Goal: Communication & Community: Ask a question

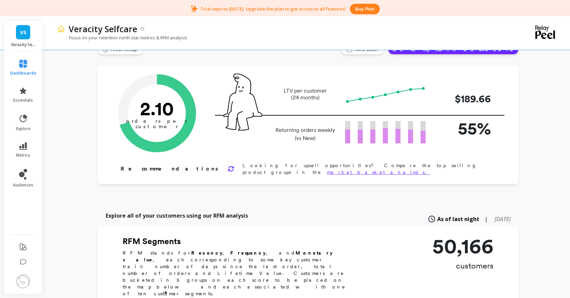
scroll to position [140, 0]
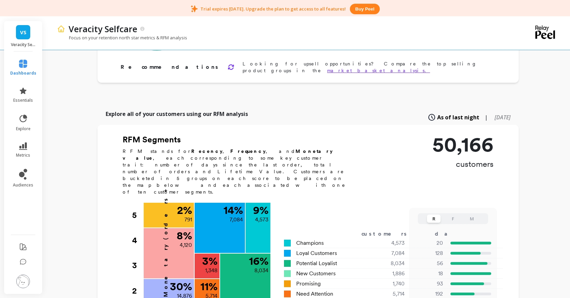
click at [132, 134] on h2 "RFM Segments" at bounding box center [238, 139] width 231 height 11
click at [435, 134] on p "50,166" at bounding box center [462, 144] width 61 height 20
drag, startPoint x: 435, startPoint y: 130, endPoint x: 510, endPoint y: 120, distance: 75.7
click at [435, 134] on p "50,166" at bounding box center [462, 144] width 61 height 20
click at [494, 114] on span "[DATE]" at bounding box center [502, 117] width 16 height 7
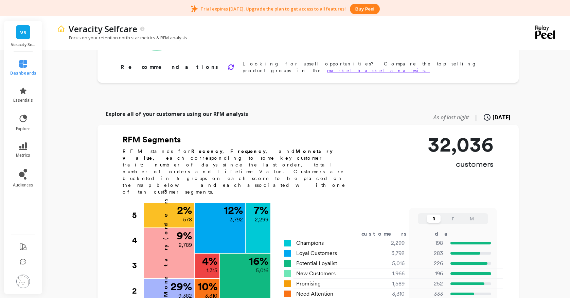
click at [433, 114] on span "As of last night" at bounding box center [451, 117] width 36 height 7
type input "4573"
click at [481, 110] on div "As of last night | 6 months ago" at bounding box center [468, 117] width 83 height 15
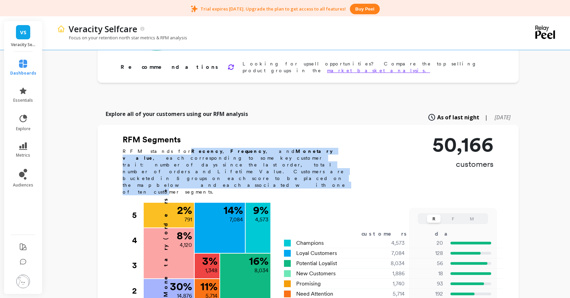
drag, startPoint x: 167, startPoint y: 150, endPoint x: 336, endPoint y: 157, distance: 169.3
click at [336, 158] on p "RFM stands for Recency , Frequency , and Monetary value , each corresponding to…" at bounding box center [238, 172] width 231 height 48
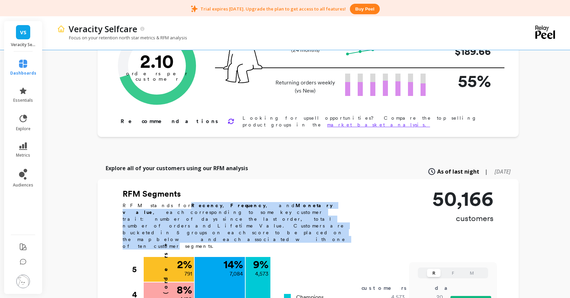
scroll to position [0, 0]
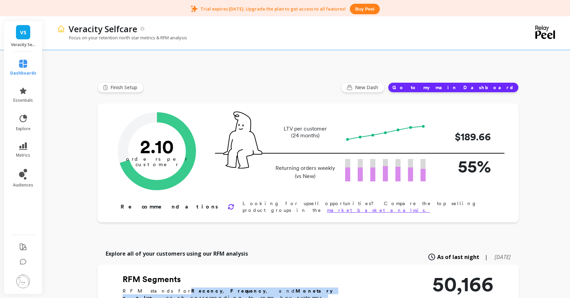
click at [507, 86] on button "Go to my main Dashboard" at bounding box center [453, 88] width 131 height 10
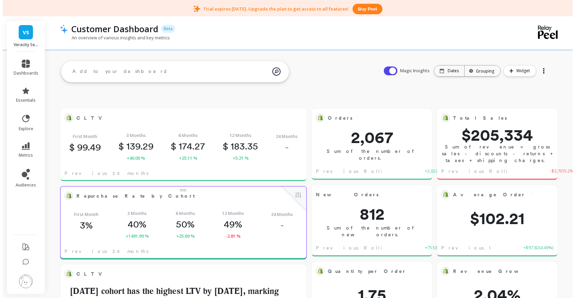
scroll to position [182, 221]
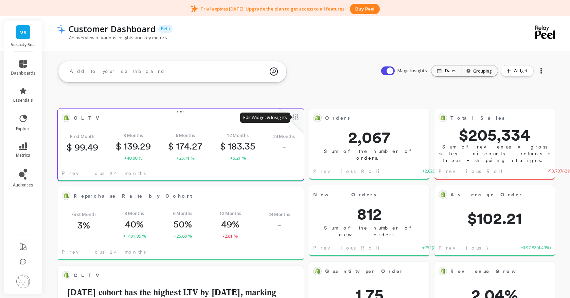
click at [296, 121] on button at bounding box center [295, 118] width 8 height 10
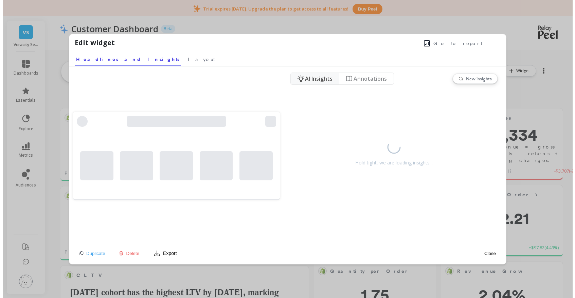
scroll to position [182, 224]
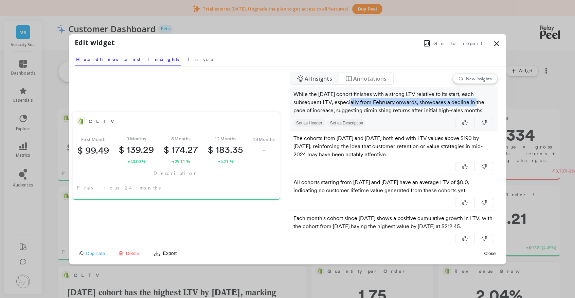
drag, startPoint x: 348, startPoint y: 102, endPoint x: 474, endPoint y: 101, distance: 126.3
click at [474, 101] on p "While the January 2024 cohort finishes with a strong LTV relative to its start,…" at bounding box center [393, 102] width 201 height 24
click at [383, 103] on p "While the January 2024 cohort finishes with a strong LTV relative to its start,…" at bounding box center [393, 102] width 201 height 24
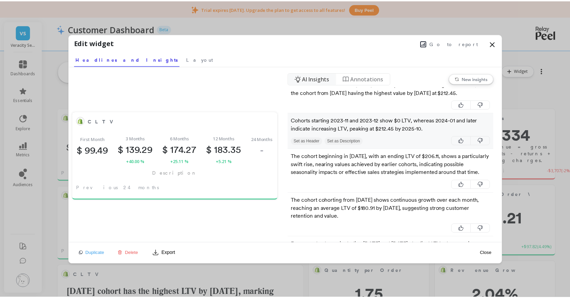
scroll to position [146, 0]
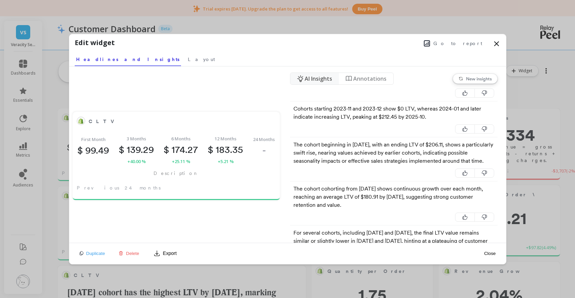
click at [502, 42] on div "Edit widget Go to report Select a tab Headlines and Insights Layout Headlines a…" at bounding box center [287, 50] width 437 height 32
click at [496, 45] on icon at bounding box center [496, 44] width 8 height 8
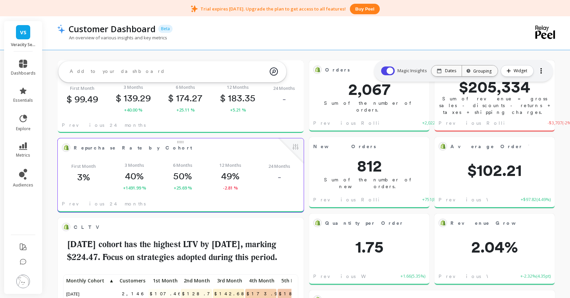
scroll to position [29, 0]
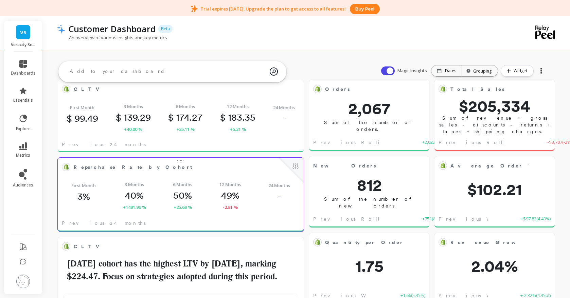
click at [291, 176] on div at bounding box center [290, 170] width 25 height 25
click at [243, 193] on div "First Month 3% 3 Months 40% +1491.99 % 6 Months 50% +25.69 % 12 Months 49% -2.8…" at bounding box center [181, 196] width 246 height 40
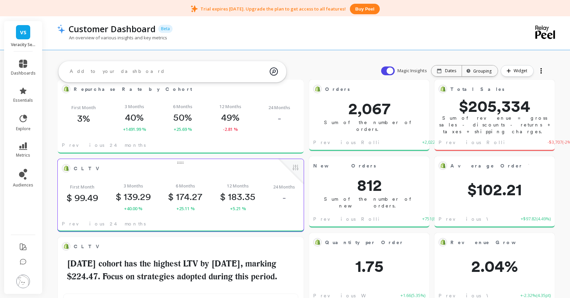
click at [227, 201] on p "$ 183.35" at bounding box center [237, 197] width 35 height 12
click at [155, 171] on span "CLTV" at bounding box center [176, 169] width 204 height 10
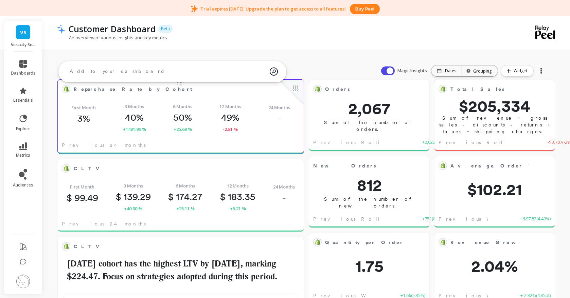
click at [197, 129] on div "First Month 3% 3 Months 40% +1491.99 % 6 Months 50% +25.69 % 12 Months 49% -2.8…" at bounding box center [181, 118] width 246 height 40
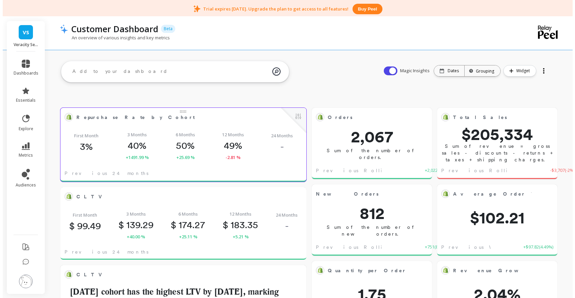
scroll to position [0, 0]
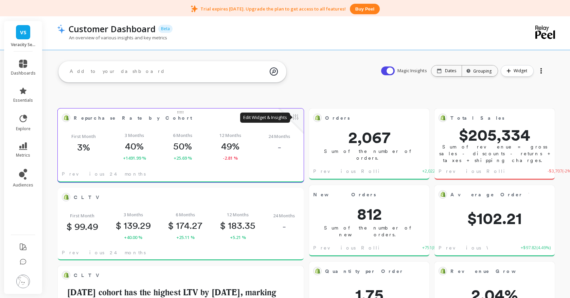
click at [297, 117] on button at bounding box center [295, 118] width 8 height 10
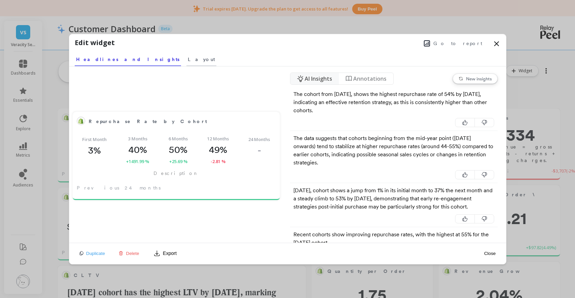
click at [188, 60] on span "Layout" at bounding box center [201, 59] width 27 height 7
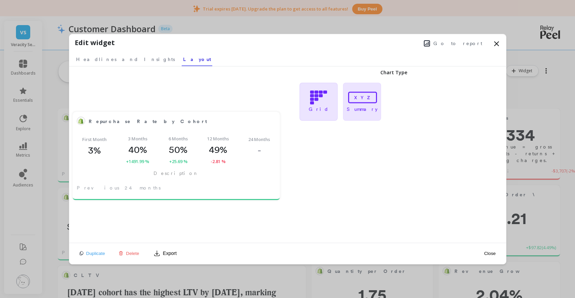
click at [301, 109] on div "Grid" at bounding box center [318, 102] width 38 height 38
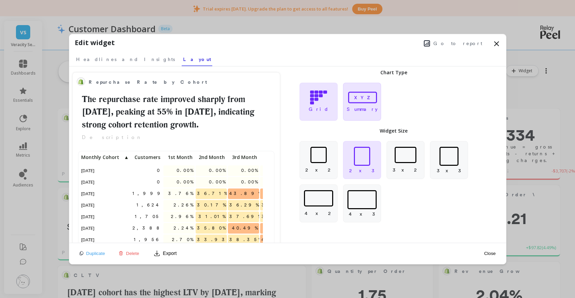
click at [368, 102] on icon at bounding box center [362, 97] width 32 height 14
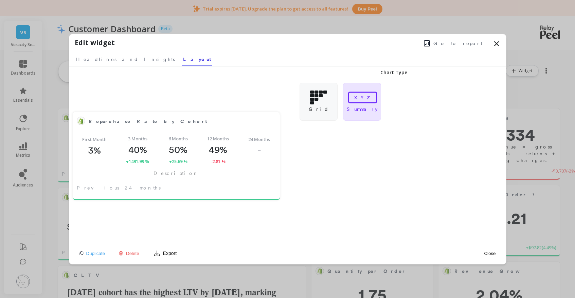
click at [162, 255] on button "Export" at bounding box center [165, 253] width 29 height 11
click at [170, 214] on span "CSV" at bounding box center [170, 212] width 10 height 7
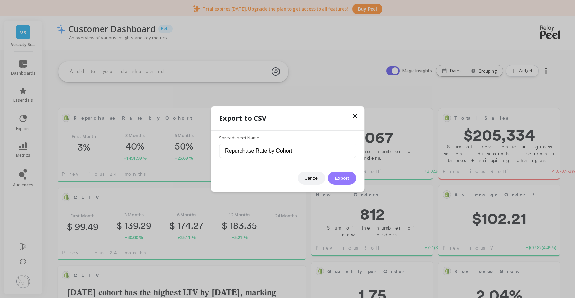
click at [352, 178] on button "Export" at bounding box center [342, 178] width 28 height 13
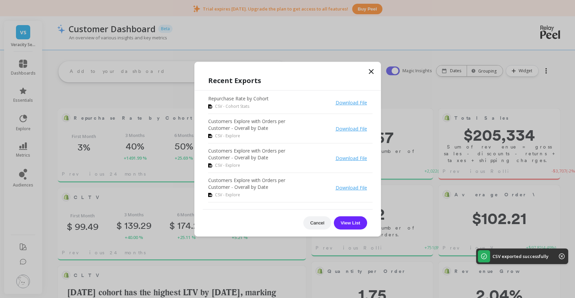
click at [363, 102] on link "Download File" at bounding box center [351, 102] width 32 height 6
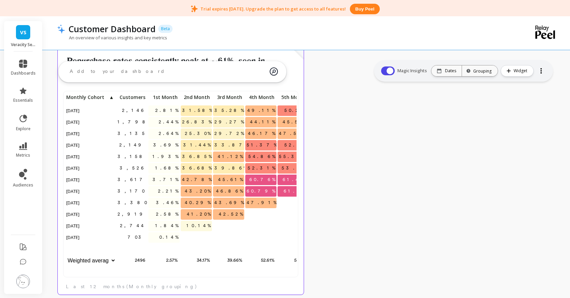
scroll to position [1613, 0]
click at [189, 277] on div "2,146 2.81% 31.58% 35.28% 49.11% 50.22% 50.89% 1,798 2.44% 26.83% 29.27% 44.11%…" at bounding box center [181, 189] width 246 height 211
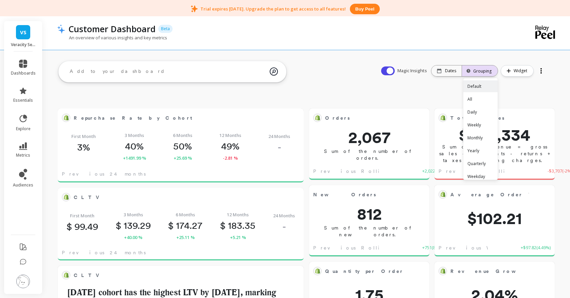
click at [476, 75] on div "Grouping" at bounding box center [480, 70] width 36 height 15
click at [454, 70] on p "Dates" at bounding box center [450, 70] width 11 height 5
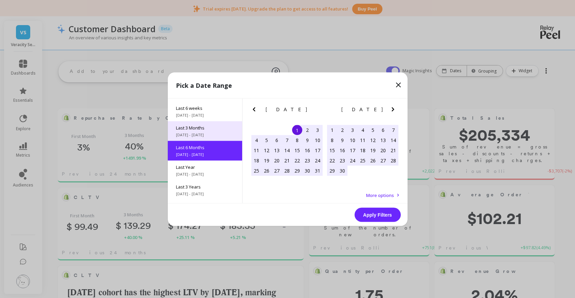
click at [206, 130] on span "Last 3 Months" at bounding box center [205, 128] width 58 height 6
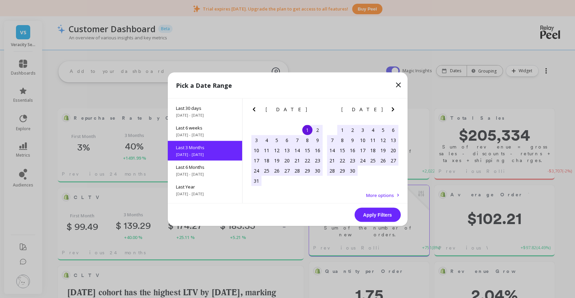
click at [378, 217] on button "Apply Filters" at bounding box center [377, 215] width 46 height 14
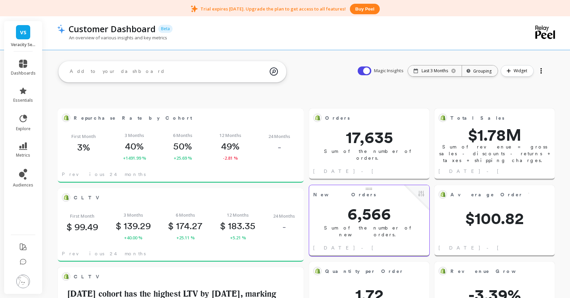
click at [542, 69] on div at bounding box center [541, 71] width 10 height 11
click at [471, 74] on div "Grouping" at bounding box center [480, 70] width 36 height 15
click at [149, 71] on textarea at bounding box center [166, 71] width 205 height 18
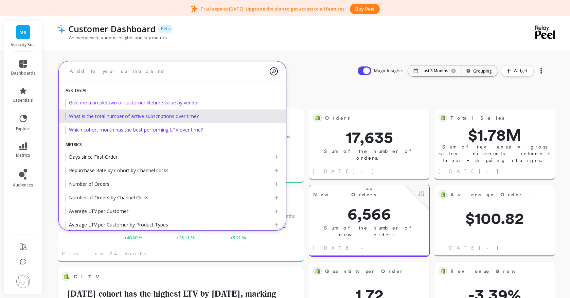
click at [200, 118] on div "What is the total number of active subscriptions over time?" at bounding box center [173, 116] width 214 height 8
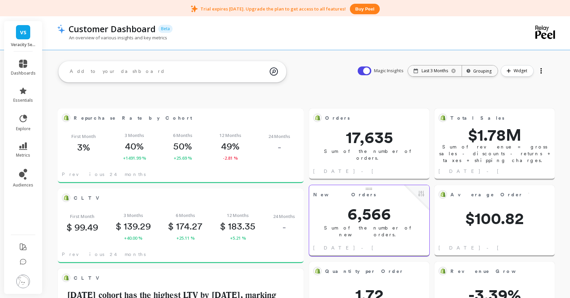
click at [25, 286] on img at bounding box center [23, 282] width 14 height 14
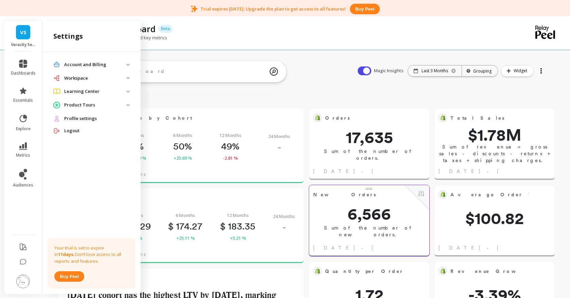
click at [24, 31] on span "VS" at bounding box center [23, 33] width 6 height 8
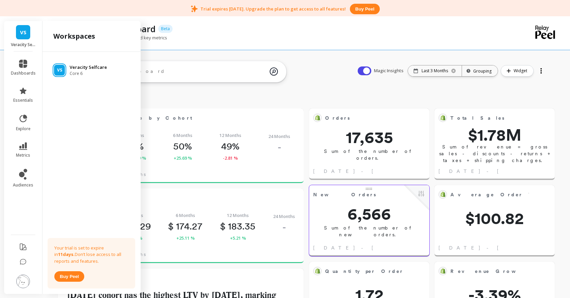
click at [106, 69] on div "VS Veracity Selfcare Core 6" at bounding box center [91, 70] width 87 height 12
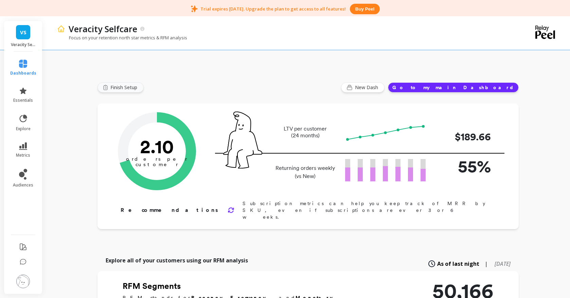
click at [135, 85] on span "Finish Setup" at bounding box center [124, 87] width 29 height 7
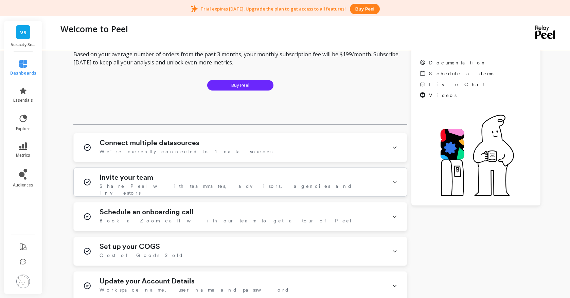
scroll to position [144, 0]
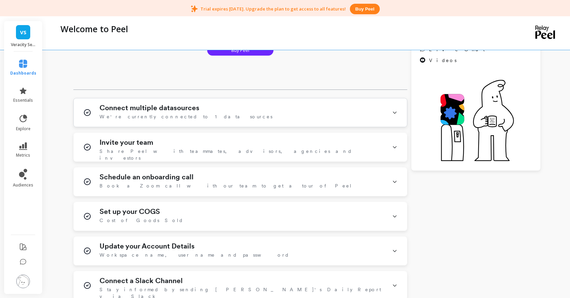
click at [236, 113] on div "Connect multiple datasources We're currently connected to 1 data sources" at bounding box center [241, 113] width 284 height 18
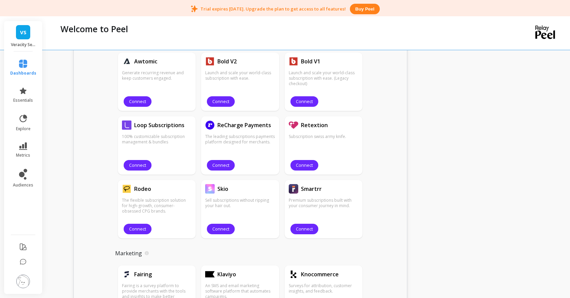
scroll to position [576, 0]
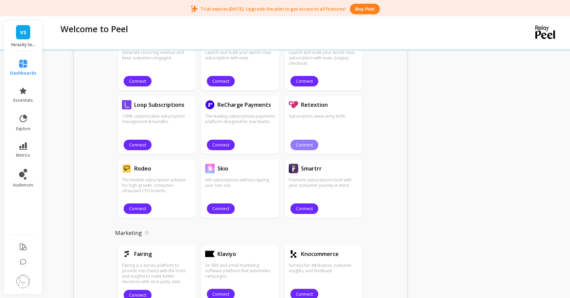
click at [303, 145] on span "Connect" at bounding box center [304, 145] width 17 height 6
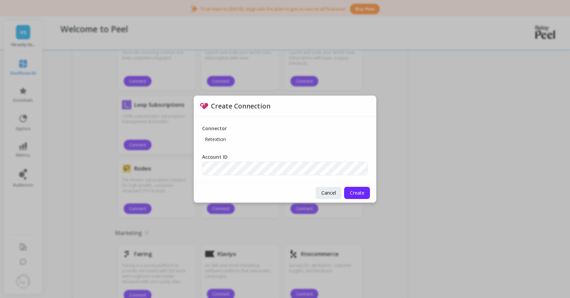
click at [243, 176] on div "Connector Retextion Account ID" at bounding box center [285, 150] width 182 height 67
click at [320, 194] on button "Cancel" at bounding box center [328, 193] width 26 height 12
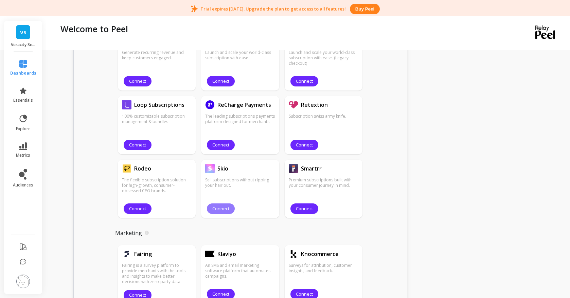
click at [223, 209] on span "Connect" at bounding box center [220, 209] width 17 height 6
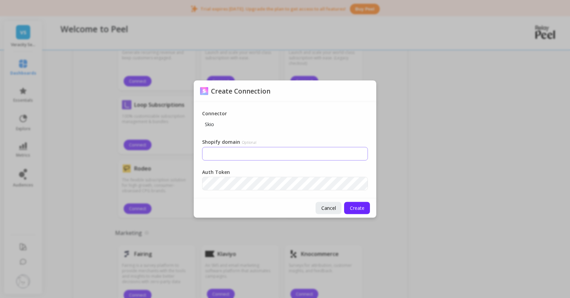
click at [262, 147] on div "Shopify domain Optional" at bounding box center [285, 150] width 166 height 22
click at [333, 206] on span "Cancel" at bounding box center [328, 208] width 15 height 6
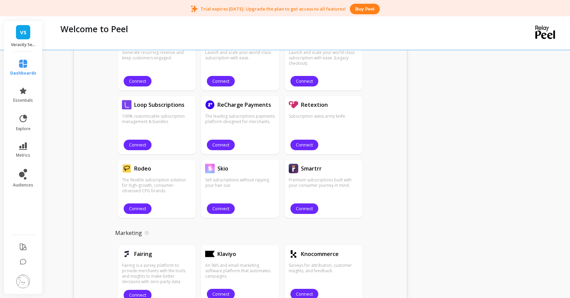
click at [226, 136] on div "The leading subscriptions payments platform designed for merchants. Connect" at bounding box center [240, 130] width 70 height 41
click at [224, 141] on button "Connect" at bounding box center [221, 145] width 28 height 11
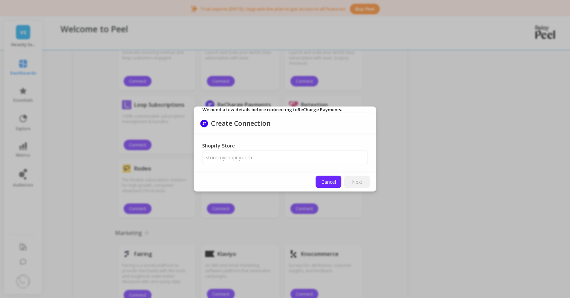
click at [331, 180] on span "Cancel" at bounding box center [328, 182] width 15 height 6
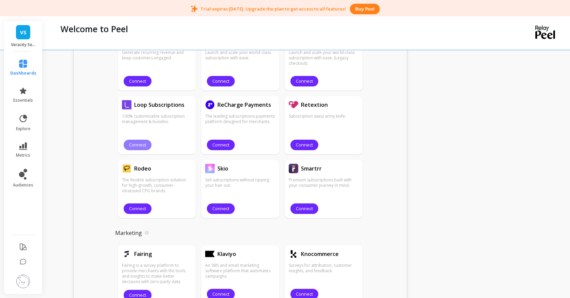
click at [148, 148] on button "Connect" at bounding box center [138, 145] width 28 height 11
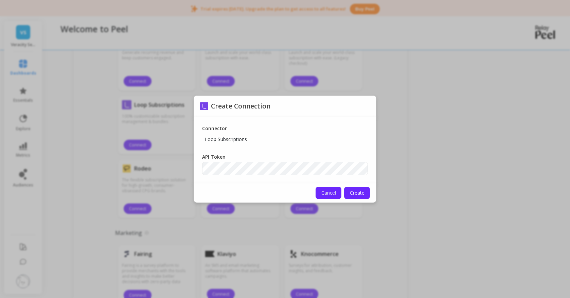
click at [323, 191] on span "Cancel" at bounding box center [328, 193] width 15 height 6
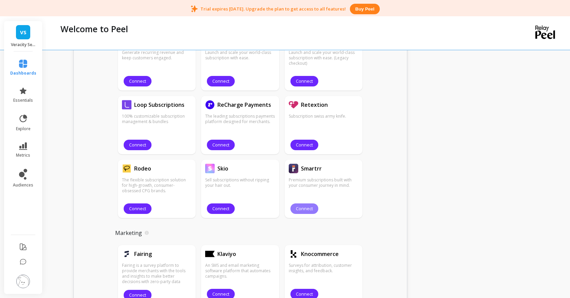
click at [310, 212] on span "Connect" at bounding box center [304, 209] width 17 height 6
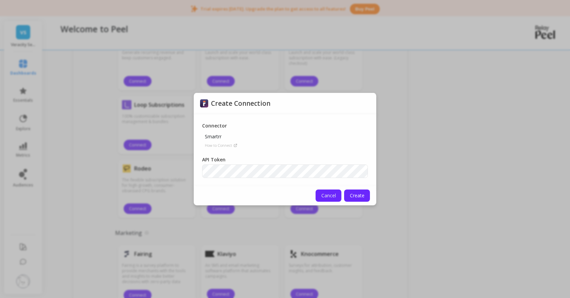
click at [326, 195] on span "Cancel" at bounding box center [328, 196] width 15 height 6
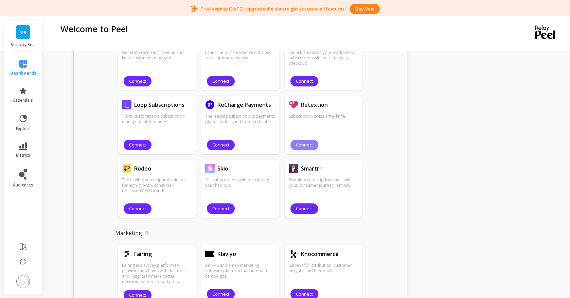
click at [297, 148] on span "Connect" at bounding box center [304, 145] width 17 height 6
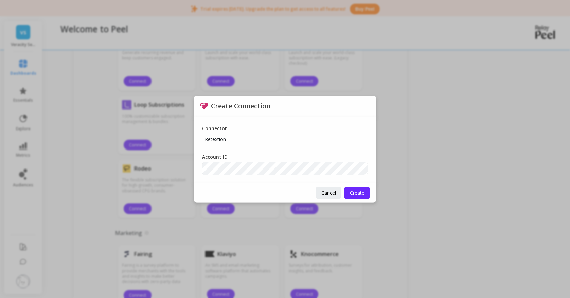
click at [211, 148] on div "Connector Retextion Account ID" at bounding box center [285, 150] width 182 height 67
click at [329, 190] on span "Cancel" at bounding box center [328, 193] width 15 height 6
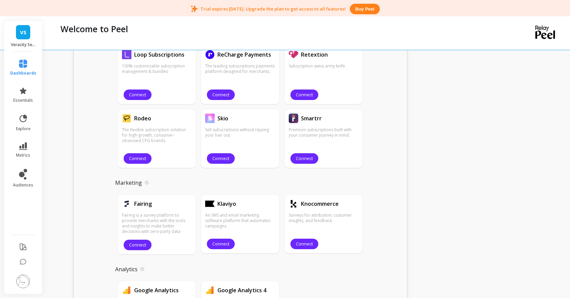
scroll to position [634, 0]
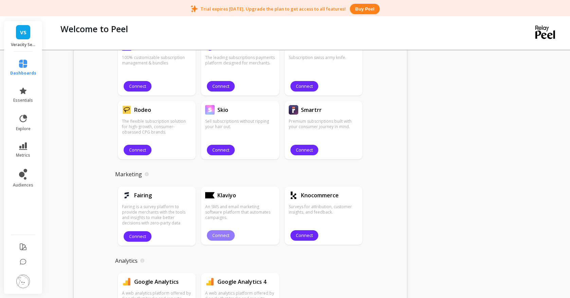
click at [221, 238] on span "Connect" at bounding box center [220, 236] width 17 height 6
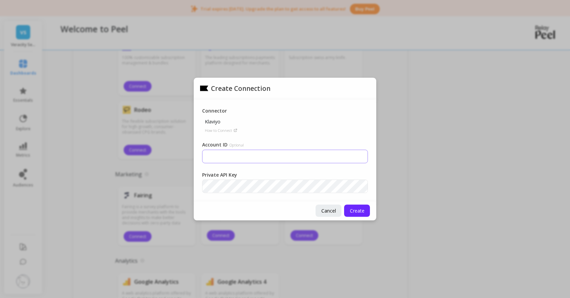
click at [243, 159] on input "Account ID Optional" at bounding box center [285, 157] width 166 height 14
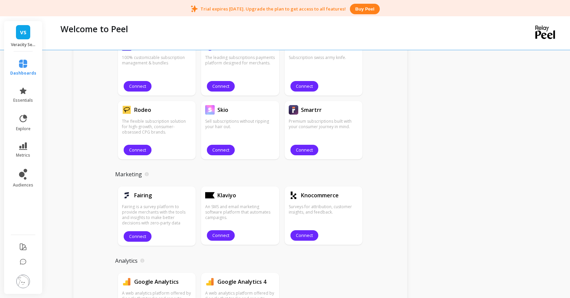
click at [29, 35] on div "VS Veracity Selfcare" at bounding box center [23, 36] width 38 height 31
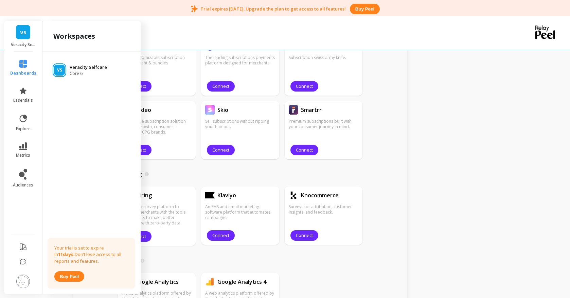
click at [97, 66] on p "Veracity Selfcare" at bounding box center [88, 67] width 37 height 7
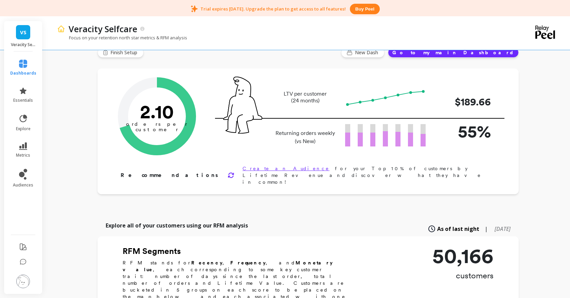
scroll to position [49, 0]
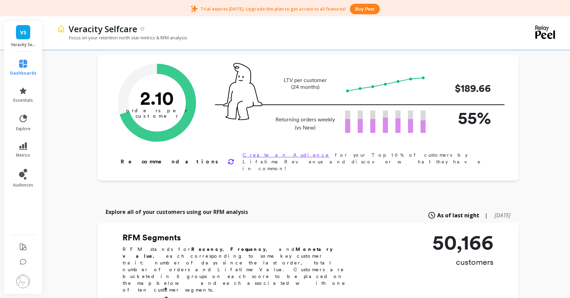
click at [22, 280] on img at bounding box center [23, 282] width 14 height 14
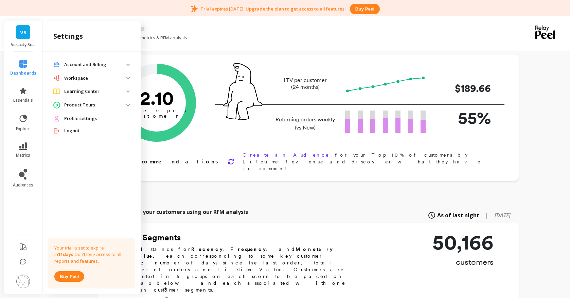
click at [127, 62] on Billing "Account and Billing" at bounding box center [91, 65] width 87 height 12
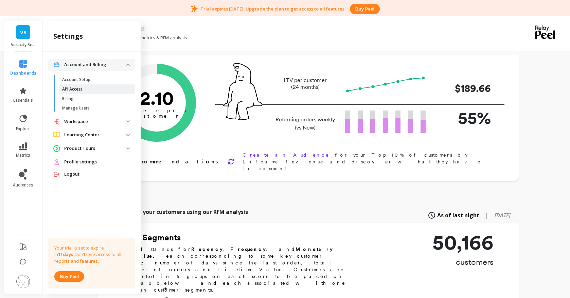
click at [129, 91] on link "API Access" at bounding box center [97, 90] width 76 height 10
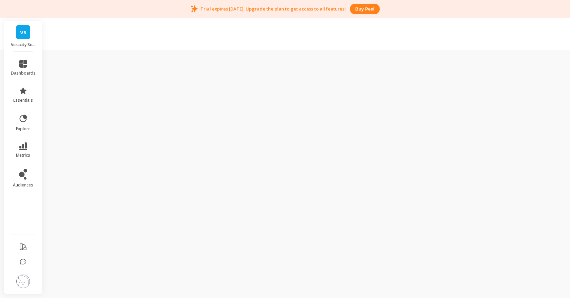
scroll to position [18, 0]
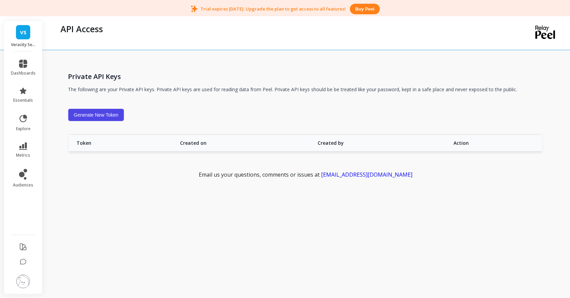
click at [24, 281] on img at bounding box center [23, 282] width 14 height 14
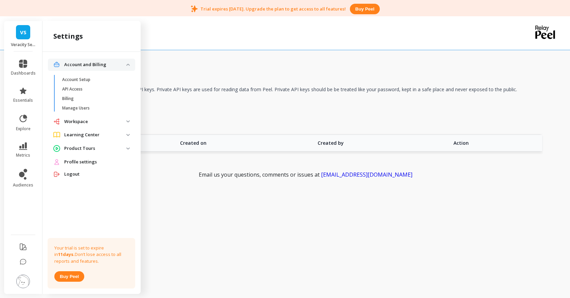
click at [107, 126] on span "Workspace" at bounding box center [91, 122] width 87 height 12
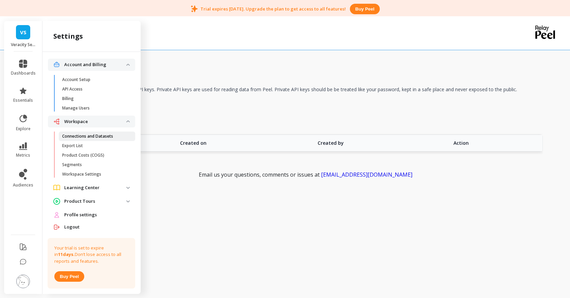
click at [108, 134] on p "Connections and Datasets" at bounding box center [87, 136] width 51 height 5
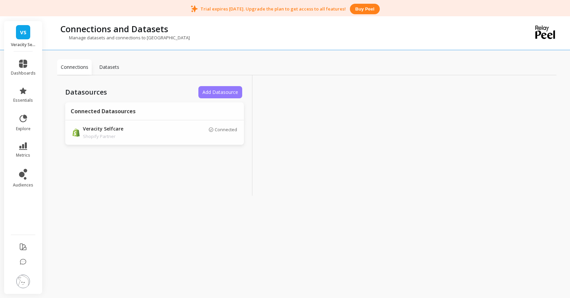
click at [232, 97] on button "Add Datasource" at bounding box center [220, 92] width 44 height 12
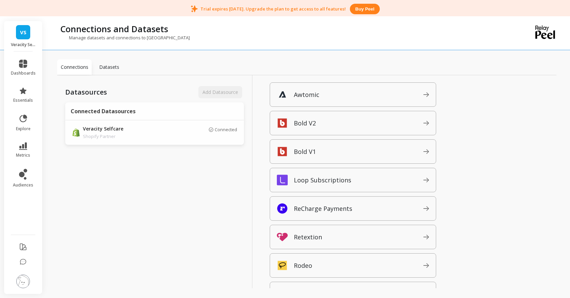
scroll to position [397, 0]
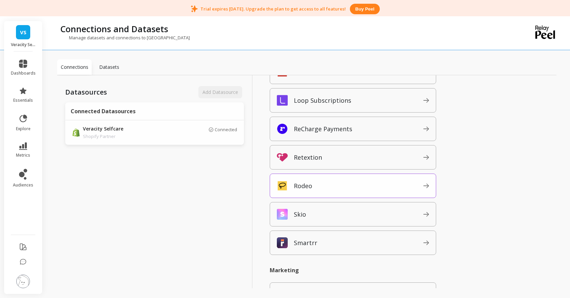
click at [331, 193] on div "Rodeo" at bounding box center [353, 186] width 166 height 24
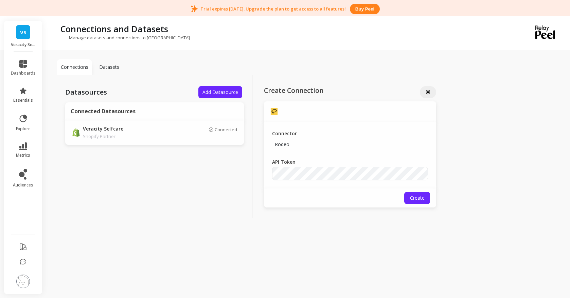
click at [79, 64] on p "Connections" at bounding box center [75, 67] width 28 height 7
click at [333, 91] on p "Create Connection" at bounding box center [324, 90] width 121 height 9
click at [197, 98] on div "Datasources Add Datasource Connected Datasources Veracity Selfcare Shopify Part…" at bounding box center [154, 146] width 195 height 143
click at [209, 95] on span "Add Datasource" at bounding box center [220, 92] width 36 height 6
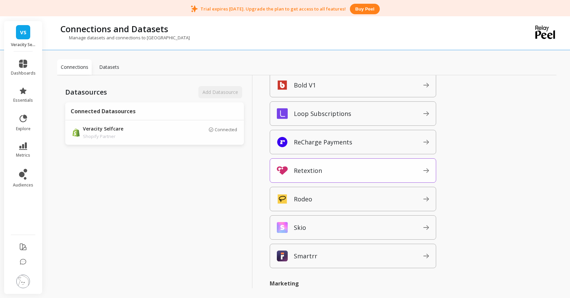
scroll to position [363, 0]
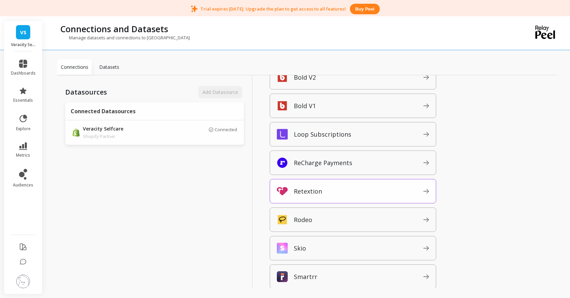
click at [316, 180] on div "Retextion" at bounding box center [353, 191] width 166 height 24
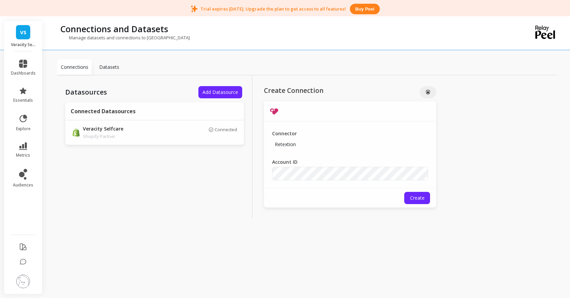
click at [325, 183] on div "Connector Retextion Account ID" at bounding box center [350, 155] width 172 height 67
click at [425, 198] on button "Create" at bounding box center [417, 198] width 26 height 12
click at [430, 90] on div at bounding box center [428, 92] width 16 height 12
click at [110, 65] on p "Datasets" at bounding box center [109, 67] width 20 height 7
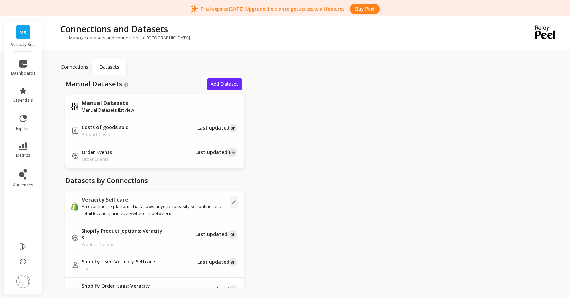
scroll to position [3, 0]
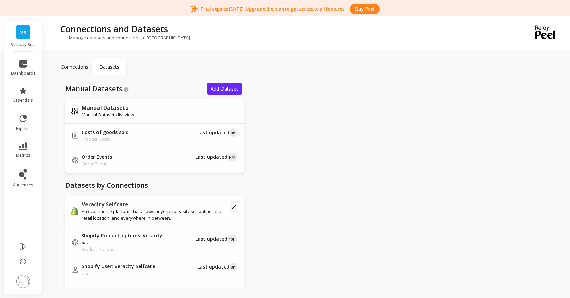
click at [78, 72] on div "Connections" at bounding box center [74, 67] width 35 height 16
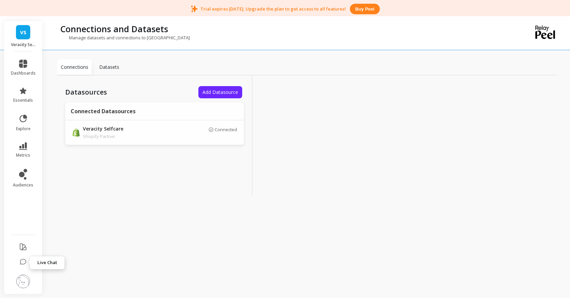
click at [23, 266] on icon at bounding box center [23, 262] width 7 height 7
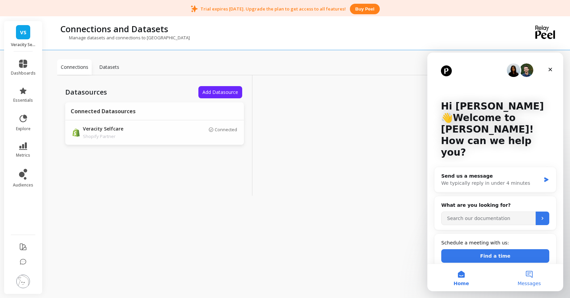
click at [532, 276] on button "Messages" at bounding box center [529, 277] width 68 height 27
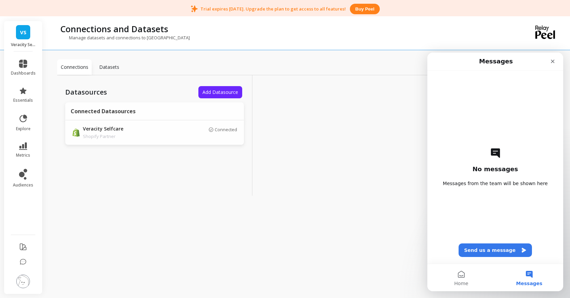
click at [488, 257] on div "No messages Messages from the team will be shown here Send us a message" at bounding box center [495, 168] width 112 height 194
click at [489, 250] on button "Send us a message" at bounding box center [494, 251] width 73 height 14
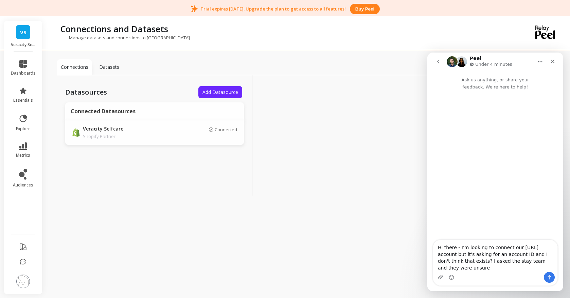
click at [553, 252] on textarea "Hi there - I'm looking to connect our [URL] account but it's asking for an acco…" at bounding box center [495, 256] width 124 height 32
type textarea "Hi there - I'm looking to connect our [URL] account (also known as retextion) b…"
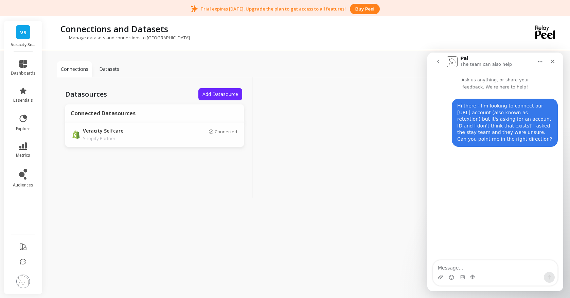
scroll to position [18, 0]
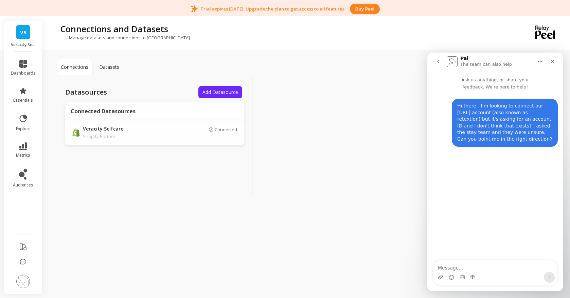
click at [107, 68] on p "Datasets" at bounding box center [109, 67] width 20 height 7
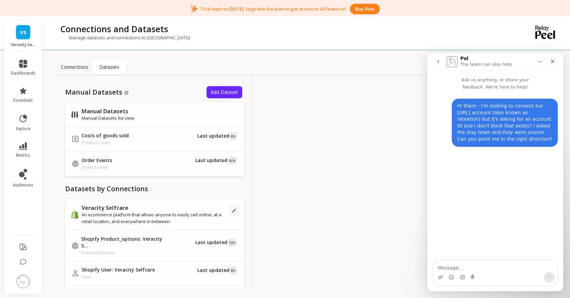
click at [78, 69] on p "Connections" at bounding box center [75, 67] width 28 height 7
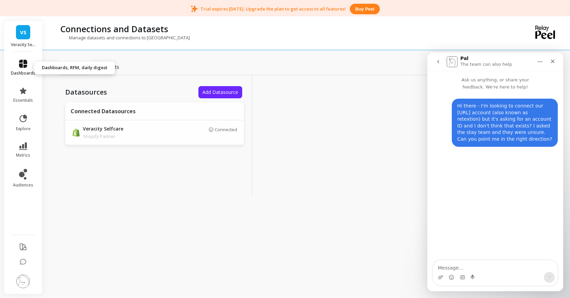
click at [26, 67] on icon at bounding box center [23, 64] width 8 height 8
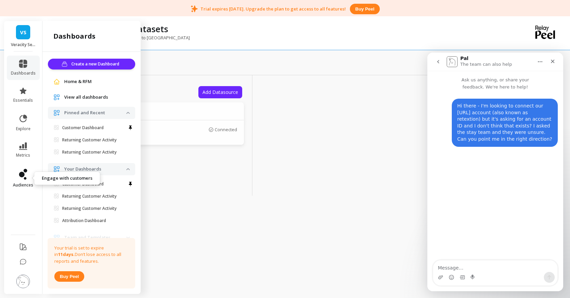
click at [25, 171] on icon at bounding box center [25, 171] width 4 height 4
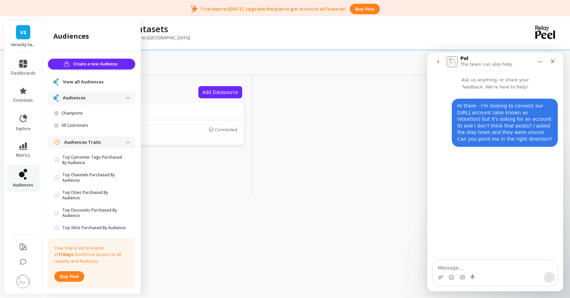
scroll to position [38, 0]
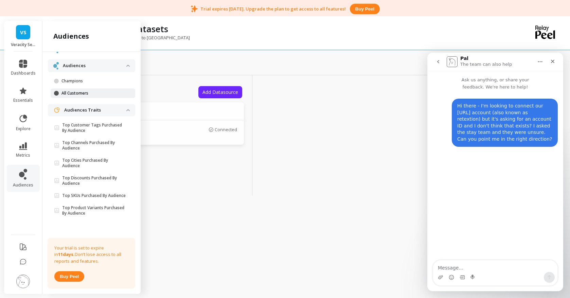
click at [81, 91] on p "All Customers" at bounding box center [93, 93] width 65 height 5
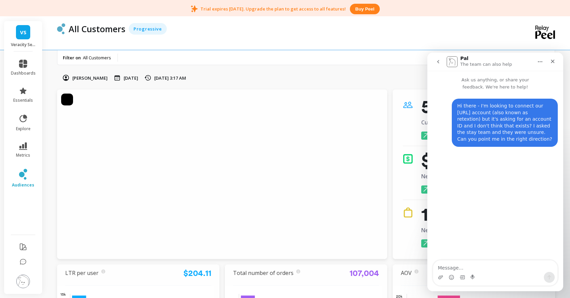
click at [25, 174] on icon at bounding box center [23, 174] width 8 height 11
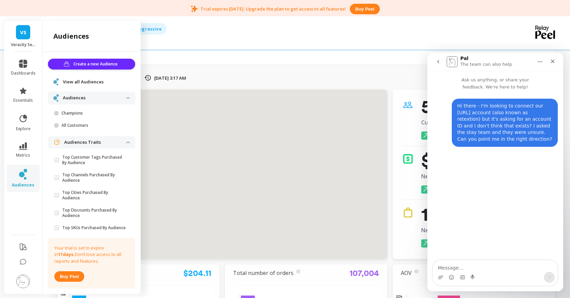
scroll to position [38, 0]
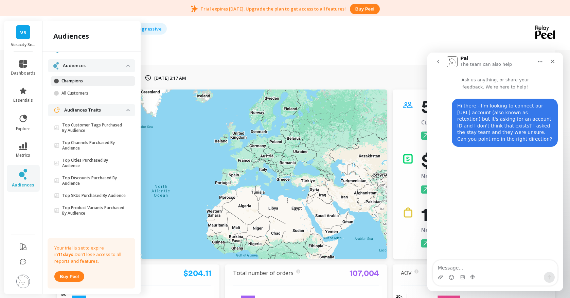
click at [76, 78] on p "Champions" at bounding box center [93, 80] width 65 height 5
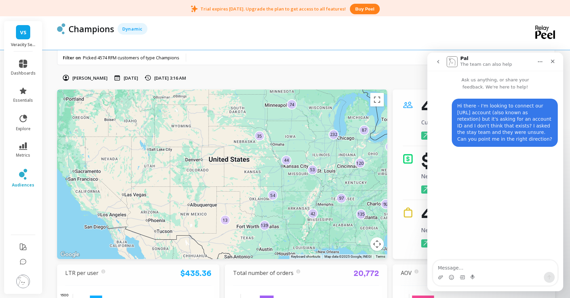
drag, startPoint x: 225, startPoint y: 199, endPoint x: 375, endPoint y: 182, distance: 150.0
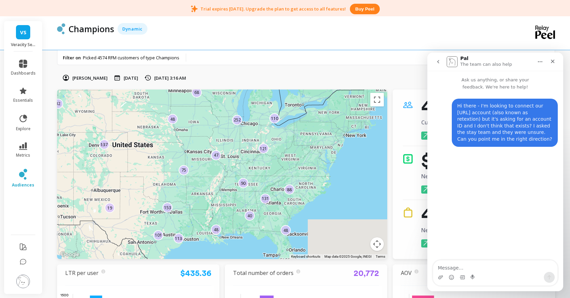
drag, startPoint x: 304, startPoint y: 240, endPoint x: 211, endPoint y: 225, distance: 93.8
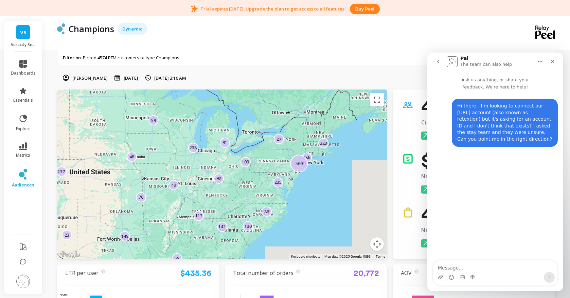
drag, startPoint x: 345, startPoint y: 141, endPoint x: 301, endPoint y: 170, distance: 53.2
click at [301, 170] on div "286 145 59 107 142 76 49 23 106 15 27 130 235 92 560 109 91 238 48 223 117 113 …" at bounding box center [222, 175] width 330 height 170
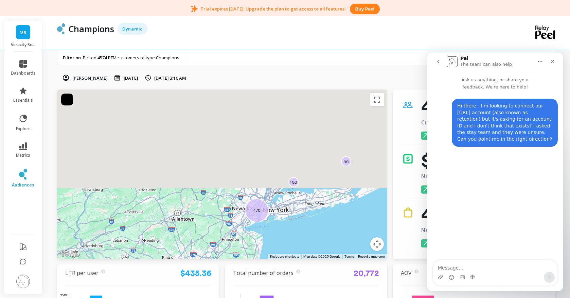
drag, startPoint x: 213, startPoint y: 109, endPoint x: 184, endPoint y: 227, distance: 121.5
click at [184, 227] on div "40 35 180 33 177 56 24 20 30 18 27 49 49 65 152 31 23 30 38 470 23 130 169 63 42" at bounding box center [222, 175] width 330 height 170
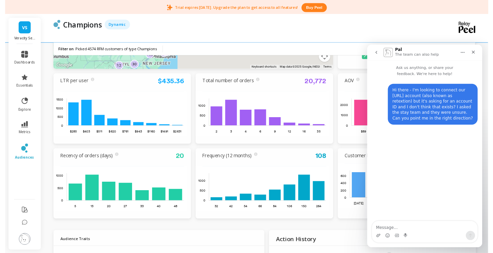
scroll to position [195, 0]
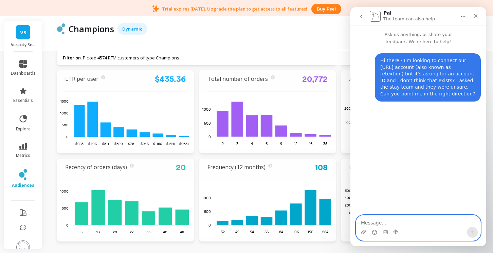
click at [404, 222] on textarea "Message…" at bounding box center [418, 221] width 124 height 12
type textarea "hi"
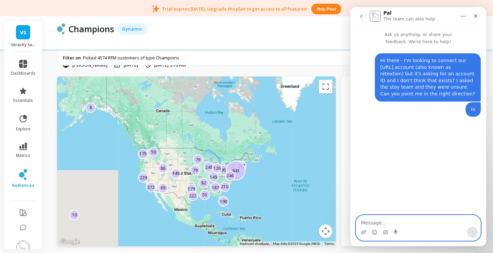
scroll to position [0, 0]
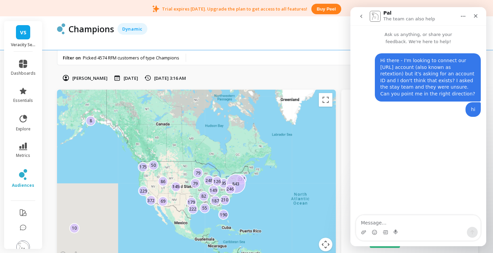
click at [398, 20] on p "The team can also help" at bounding box center [409, 19] width 52 height 7
click at [379, 18] on img "Intercom messenger" at bounding box center [375, 16] width 11 height 11
click at [362, 17] on icon "go back" at bounding box center [361, 16] width 5 height 5
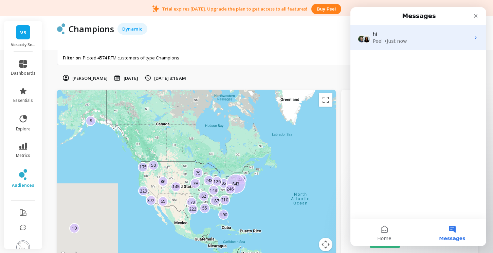
click at [420, 39] on div "Peel • Just now" at bounding box center [421, 41] width 97 height 7
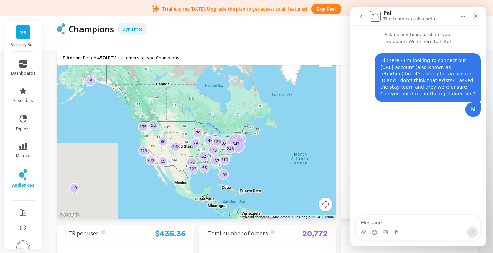
scroll to position [39, 0]
